Goal: Task Accomplishment & Management: Complete application form

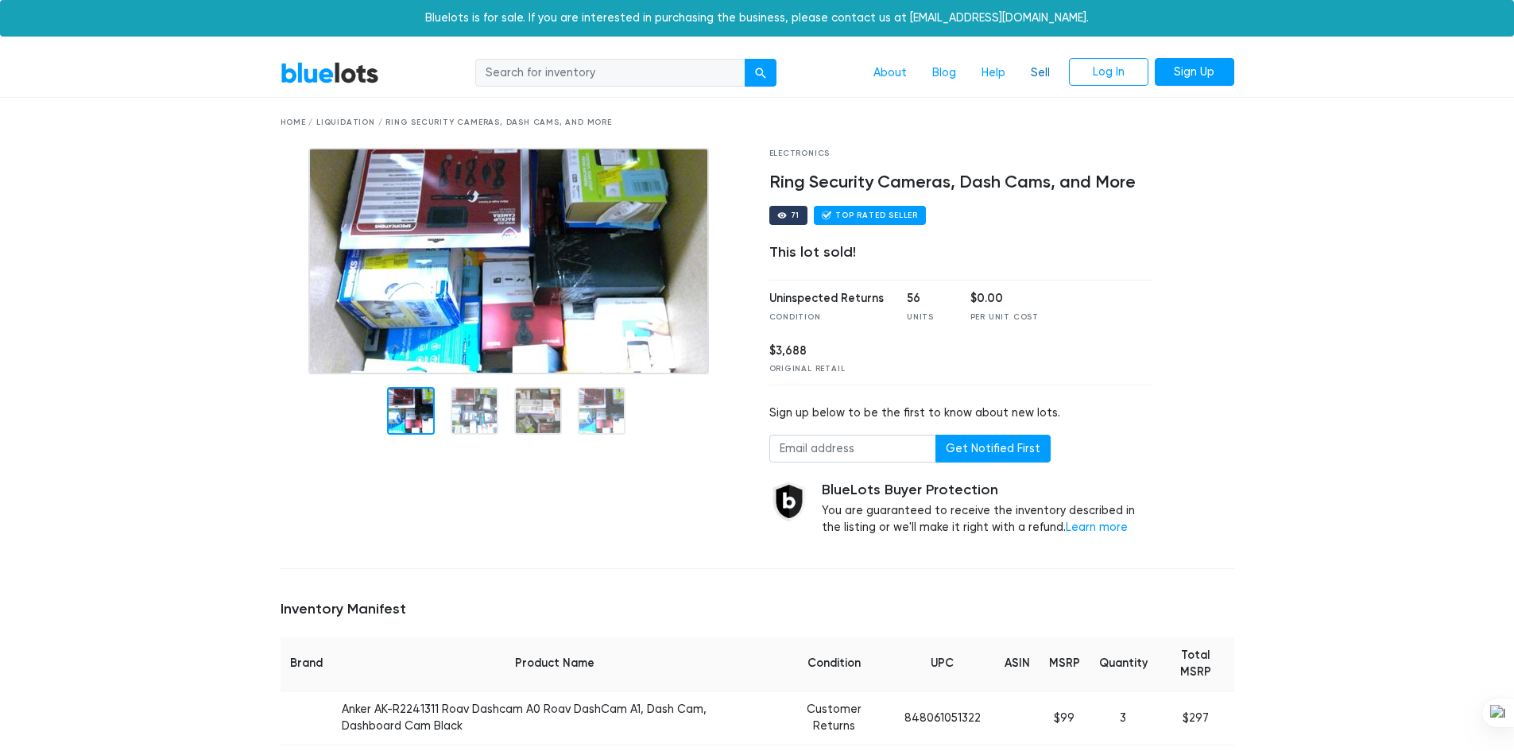
click at [1033, 73] on link "Sell" at bounding box center [1040, 73] width 45 height 30
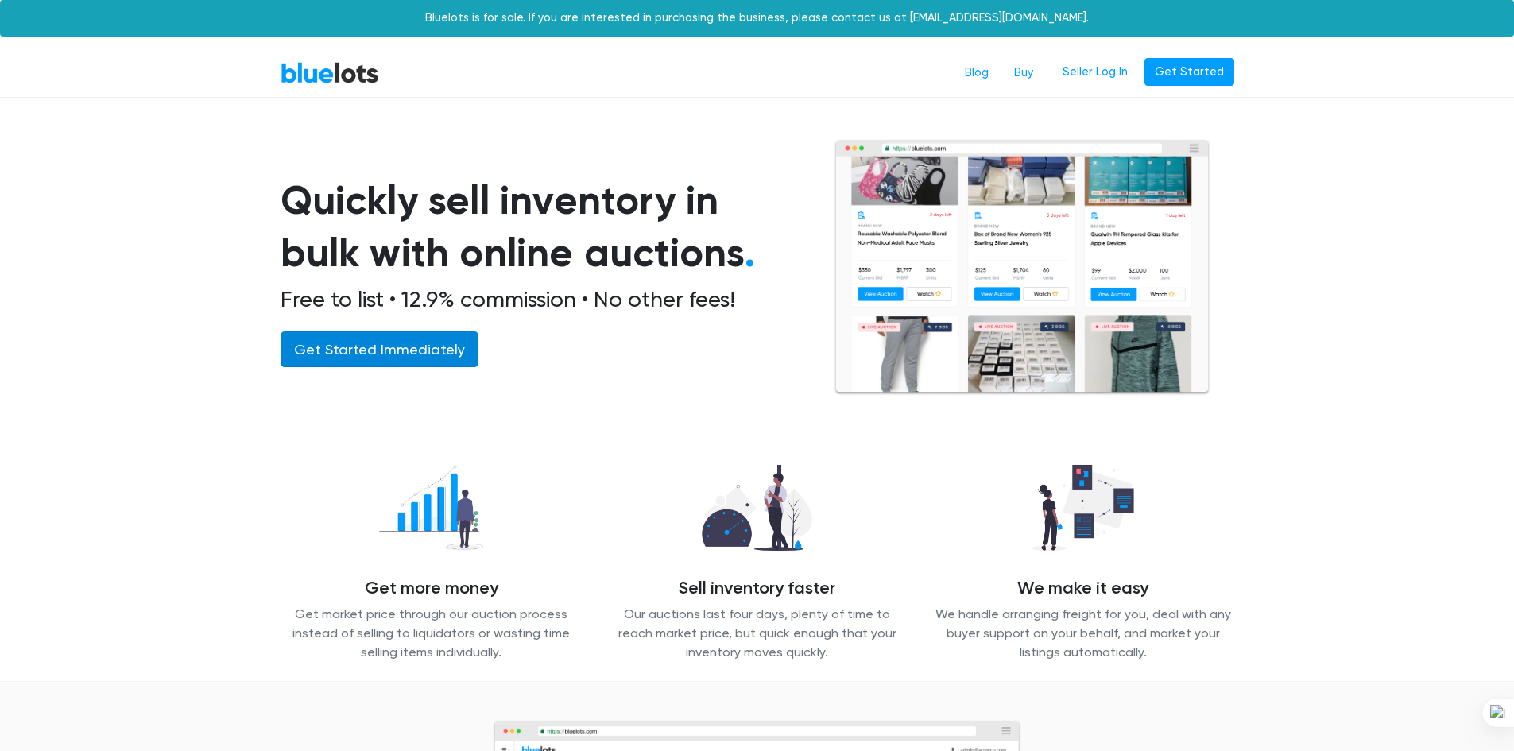
click at [405, 354] on link "Get Started Immediately" at bounding box center [380, 349] width 198 height 36
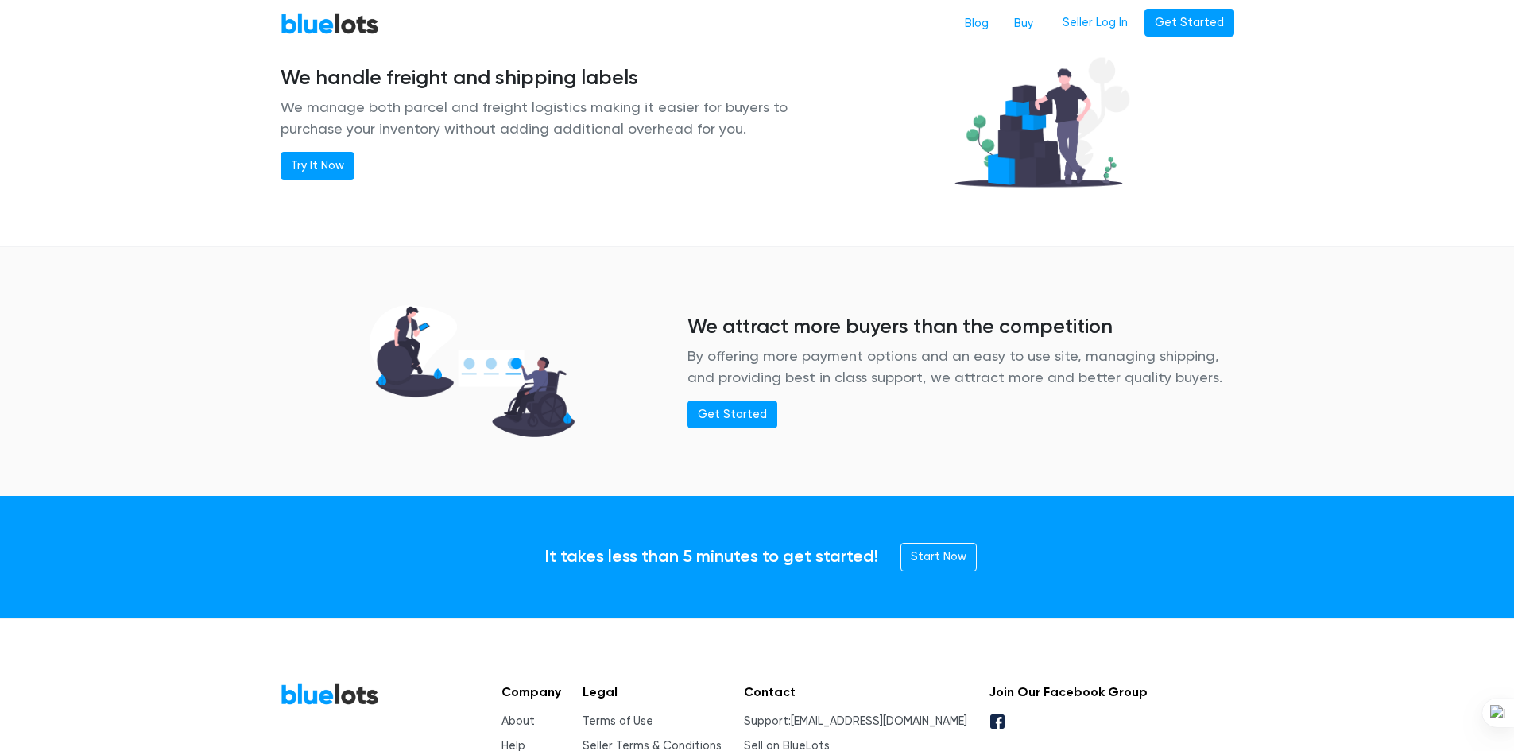
scroll to position [1995, 0]
